Goal: Transaction & Acquisition: Purchase product/service

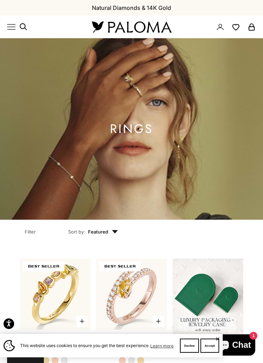
click at [5, 23] on x-header "Paloma Diamonds Open navigation menu Open search NEW ARRIVALS By Category Categ…" at bounding box center [131, 27] width 263 height 23
click at [7, 32] on x-header "Paloma Diamonds Open navigation menu Open search NEW ARRIVALS By Category Categ…" at bounding box center [131, 27] width 263 height 23
click at [6, 34] on x-header "Paloma Diamonds Open navigation menu Open search NEW ARRIVALS By Category Categ…" at bounding box center [131, 27] width 263 height 23
click at [14, 31] on icon "Primary navigation" at bounding box center [11, 27] width 8 height 8
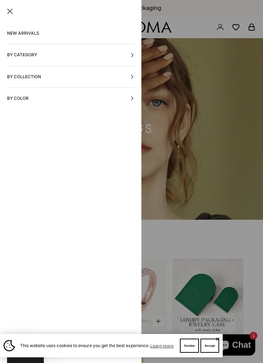
click at [15, 57] on button "By Category" at bounding box center [70, 54] width 127 height 21
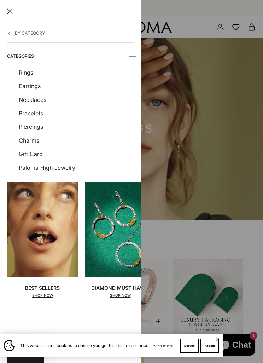
click at [28, 87] on link "Earrings" at bounding box center [77, 85] width 116 height 9
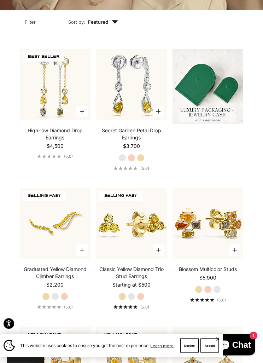
scroll to position [210, 0]
click at [135, 300] on label "White Gold" at bounding box center [132, 296] width 8 height 8
click at [220, 293] on label "White Gold" at bounding box center [217, 289] width 8 height 8
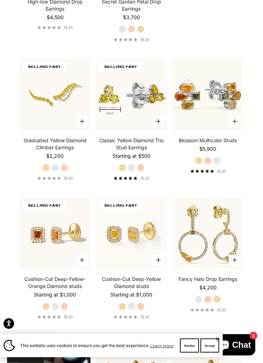
scroll to position [338, 0]
click at [52, 310] on label "White Gold" at bounding box center [55, 306] width 8 height 8
click at [135, 310] on label "White Gold" at bounding box center [132, 306] width 8 height 8
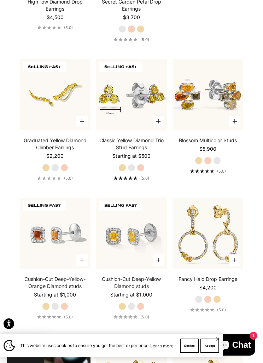
click at [209, 303] on label "Rose Gold" at bounding box center [208, 299] width 8 height 8
click at [198, 303] on label "White Gold" at bounding box center [199, 299] width 8 height 8
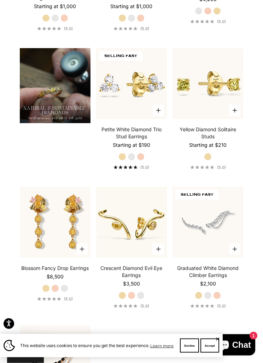
scroll to position [627, 0]
click at [66, 292] on label "White Gold" at bounding box center [64, 288] width 8 height 8
click at [146, 305] on div "Crescent Diamond Evil Eye Earrings Starting at $3,500 Yellow Gold Rose Gold Whi…" at bounding box center [131, 287] width 71 height 44
click at [142, 299] on label "White Gold" at bounding box center [141, 295] width 8 height 8
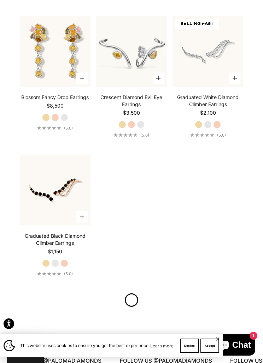
scroll to position [798, 0]
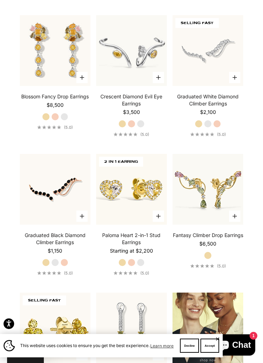
click at [49, 266] on label "Yellow Gold" at bounding box center [46, 263] width 8 height 8
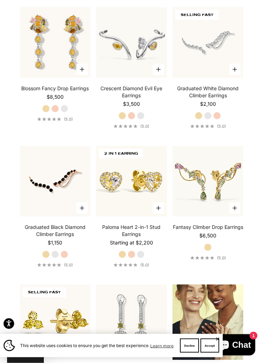
scroll to position [806, 0]
click at [143, 258] on label "White Gold" at bounding box center [141, 254] width 8 height 8
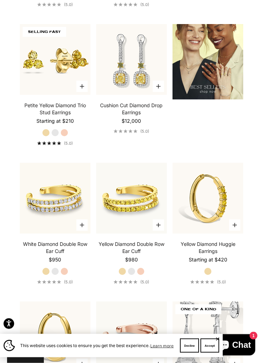
scroll to position [1067, 0]
click at [56, 275] on label "White Gold" at bounding box center [55, 271] width 8 height 8
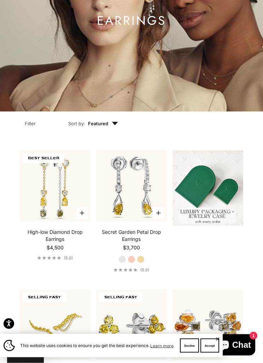
scroll to position [107, 0]
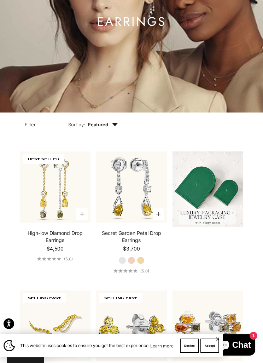
click at [222, 208] on img at bounding box center [208, 188] width 71 height 75
click at [214, 195] on img at bounding box center [208, 188] width 71 height 75
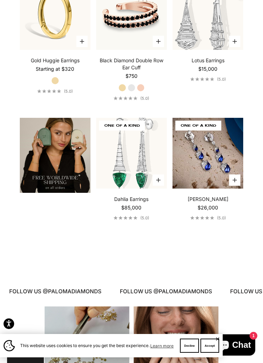
scroll to position [1387, 0]
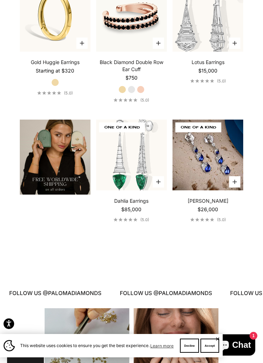
click at [224, 191] on img at bounding box center [208, 155] width 78 height 78
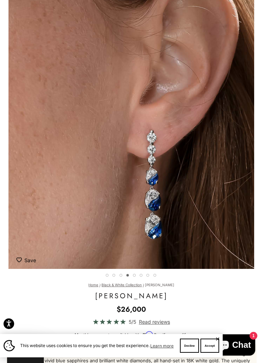
scroll to position [0, 764]
